Goal: Task Accomplishment & Management: Use online tool/utility

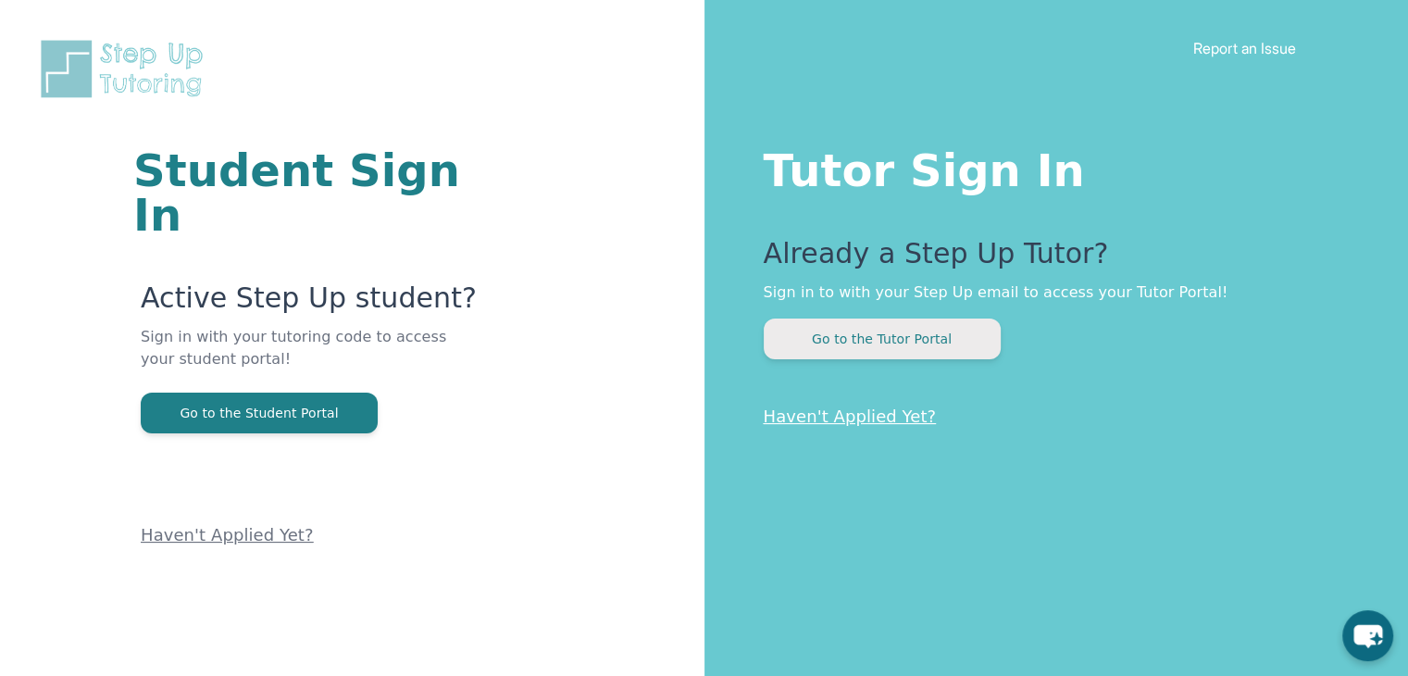
click at [930, 342] on button "Go to the Tutor Portal" at bounding box center [882, 338] width 237 height 41
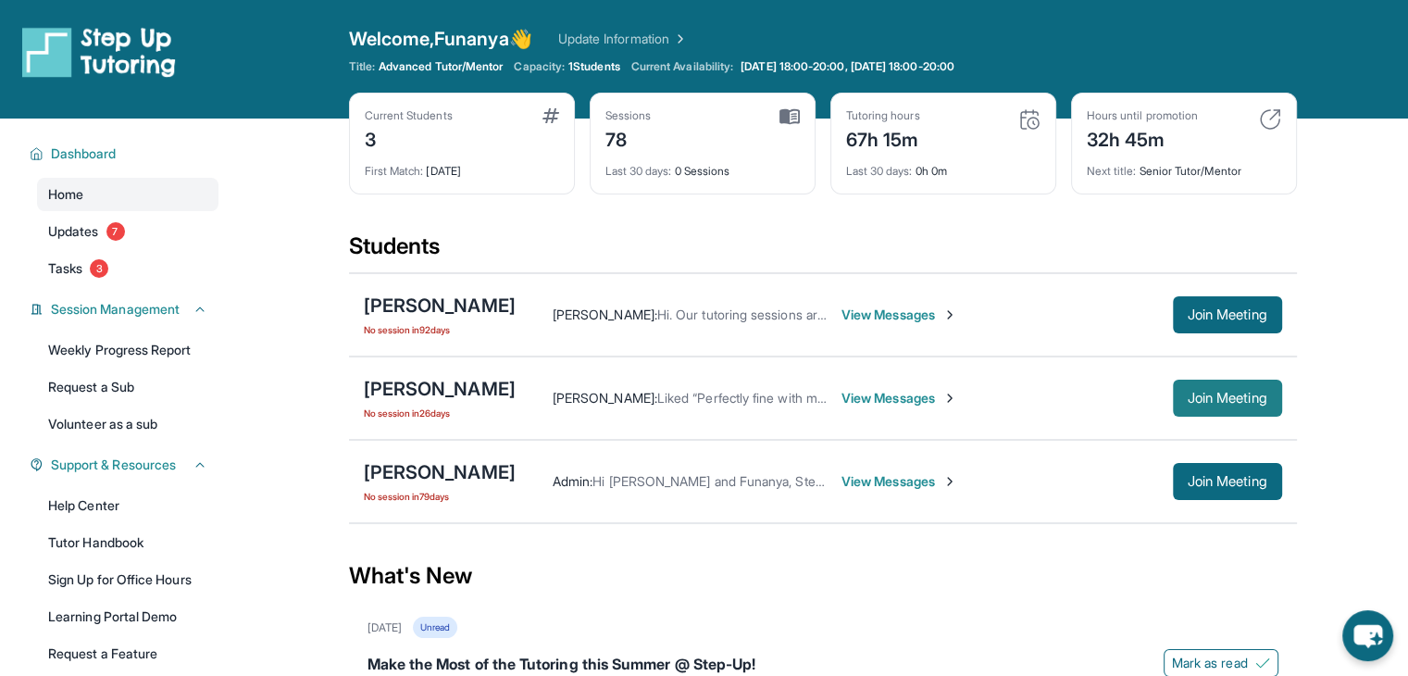
click at [1243, 403] on span "Join Meeting" at bounding box center [1228, 397] width 80 height 11
click at [1246, 396] on span "Join Meeting" at bounding box center [1228, 397] width 80 height 11
